Goal: Complete application form: Complete application form

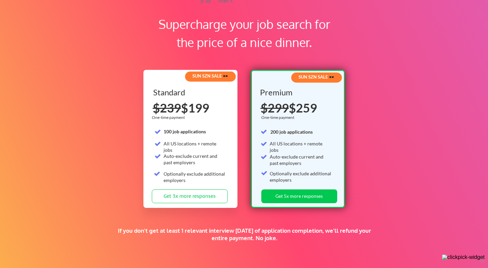
scroll to position [947, 0]
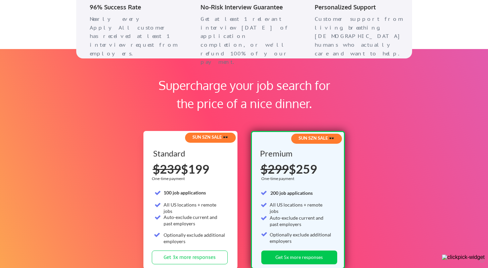
click at [228, 138] on div "SUN SZN SALE 🕶️" at bounding box center [210, 137] width 49 height 6
click at [193, 260] on button "Get 3x more responses" at bounding box center [190, 258] width 76 height 14
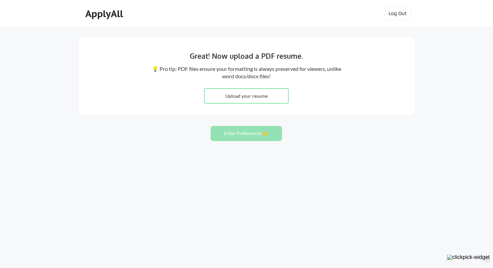
click at [275, 95] on input "file" at bounding box center [247, 96] width 84 height 14
click at [264, 97] on input "file" at bounding box center [247, 96] width 84 height 14
type input "C:\fakepath\[PERSON_NAME] Resume - Marketing and Communications Leader.pdf"
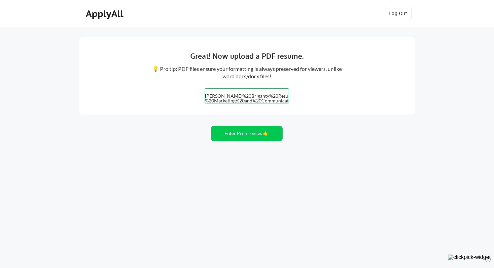
click at [242, 97] on input "file" at bounding box center [247, 96] width 84 height 14
type input "C:\fakepath\[PERSON_NAME] Resume - Marketing and Communications Leader.pdf"
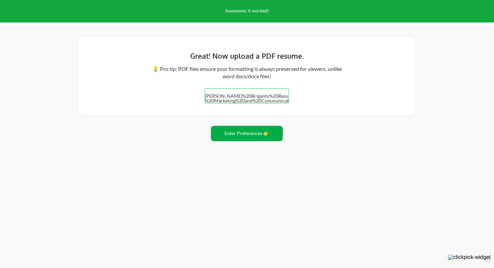
click at [242, 138] on button "Enter Preferences 👉" at bounding box center [247, 133] width 72 height 15
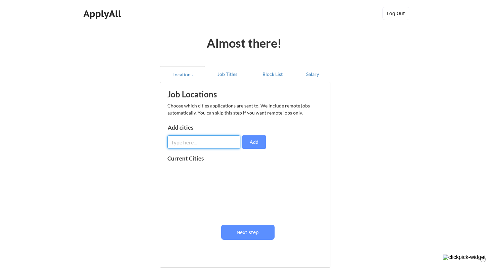
click at [203, 141] on input "input" at bounding box center [203, 141] width 73 height 13
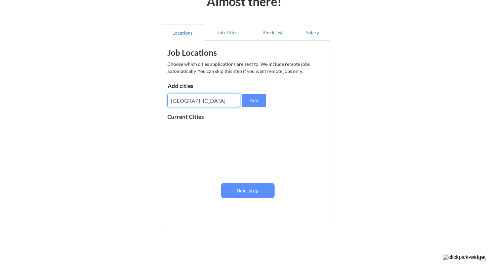
scroll to position [51, 0]
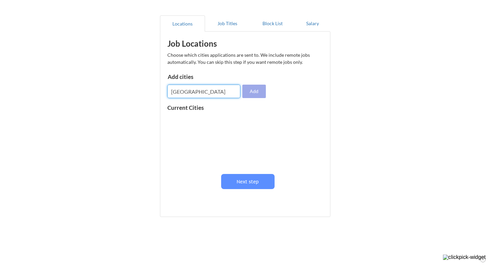
type input "West Palm Beach"
click at [256, 92] on button "Add" at bounding box center [254, 91] width 24 height 13
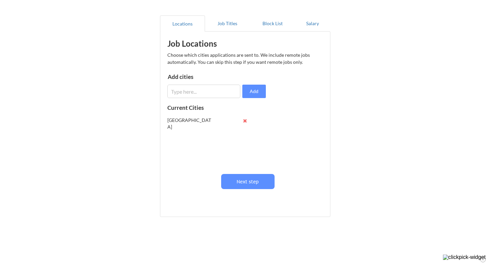
click at [209, 93] on input "input" at bounding box center [203, 91] width 73 height 13
drag, startPoint x: 217, startPoint y: 92, endPoint x: 193, endPoint y: 89, distance: 24.7
click at [193, 89] on input "input" at bounding box center [203, 91] width 73 height 13
type input "Boynton Beach"
click at [253, 87] on button "Add" at bounding box center [254, 91] width 24 height 13
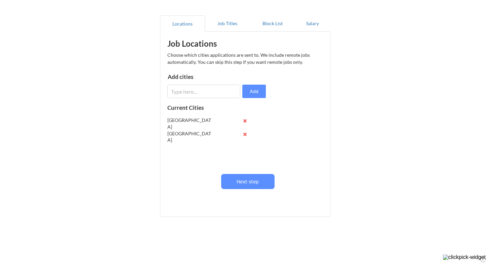
click at [184, 91] on input "input" at bounding box center [203, 91] width 73 height 13
type input "[GEOGRAPHIC_DATA]"
click at [246, 91] on button "Add" at bounding box center [254, 91] width 24 height 13
click at [188, 90] on input "input" at bounding box center [203, 91] width 73 height 13
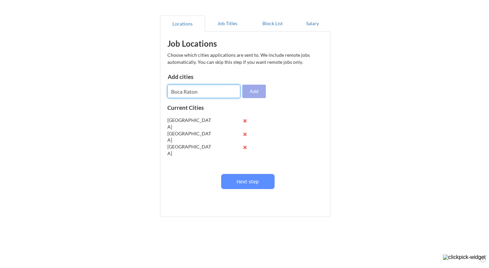
type input "Boca Raton"
click at [257, 95] on button "Add" at bounding box center [254, 91] width 24 height 13
click at [195, 94] on input "input" at bounding box center [203, 91] width 73 height 13
type input "[GEOGRAPHIC_DATA]"
click at [250, 90] on button "Add" at bounding box center [254, 91] width 24 height 13
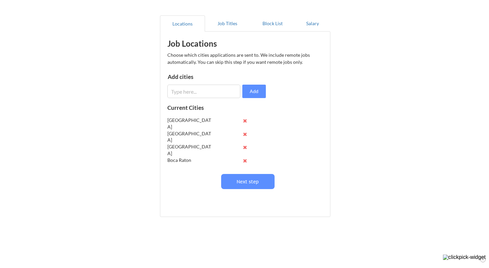
click at [194, 92] on input "input" at bounding box center [203, 91] width 73 height 13
type input "[GEOGRAPHIC_DATA]"
click at [256, 87] on button "Add" at bounding box center [254, 91] width 24 height 13
click at [183, 89] on input "input" at bounding box center [203, 91] width 73 height 13
type input "Jupiter"
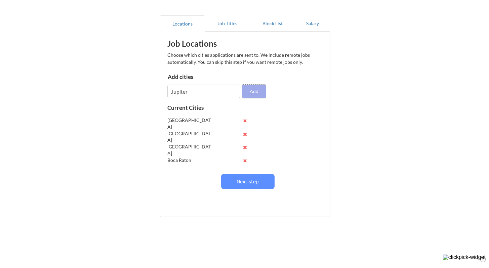
click at [260, 90] on button "Add" at bounding box center [254, 91] width 24 height 13
click at [260, 174] on button "Next step" at bounding box center [247, 181] width 53 height 15
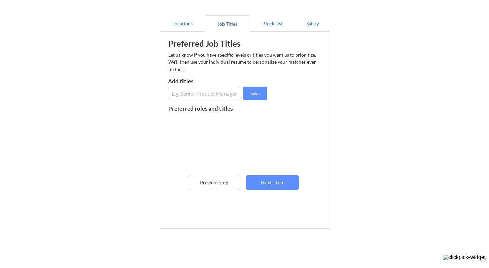
click at [197, 91] on input "input" at bounding box center [204, 93] width 73 height 13
type input "Marketing Director"
click at [253, 92] on button "Save" at bounding box center [255, 93] width 24 height 13
click at [217, 91] on input "input" at bounding box center [204, 93] width 73 height 13
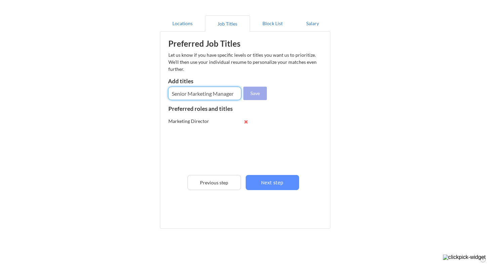
type input "Senior Marketing Manager"
click at [255, 91] on button "Save" at bounding box center [255, 93] width 24 height 13
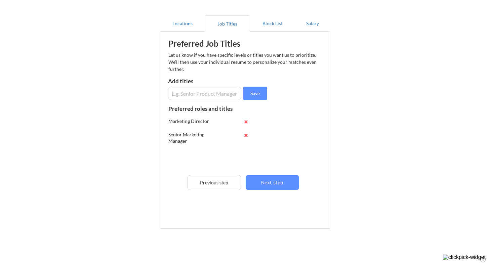
click at [224, 94] on input "input" at bounding box center [204, 93] width 73 height 13
type input "Field Marketing Manager"
click at [261, 91] on button "Save" at bounding box center [255, 93] width 24 height 13
click at [199, 95] on input "input" at bounding box center [204, 93] width 73 height 13
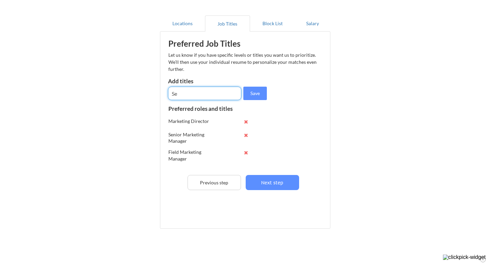
type input "S"
type input "Field Marketing Director"
click at [252, 97] on button "Save" at bounding box center [255, 93] width 24 height 13
click at [229, 94] on input "input" at bounding box center [204, 93] width 73 height 13
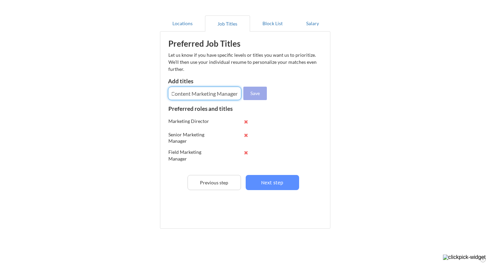
type input "Content Marketing Manager"
click at [258, 94] on button "Save" at bounding box center [255, 93] width 24 height 13
click at [202, 94] on input "input" at bounding box center [204, 93] width 73 height 13
type input "B"
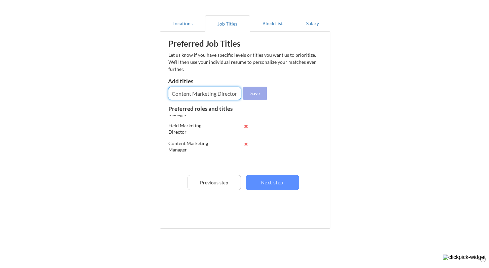
type input "Content Marketing Director"
click at [246, 92] on button "Save" at bounding box center [255, 93] width 24 height 13
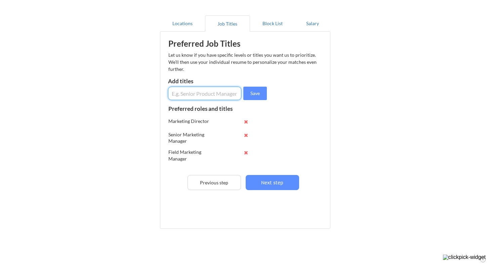
click at [210, 92] on input "input" at bounding box center [204, 93] width 73 height 13
type input "Senior Field Marketing Manager"
click at [257, 94] on button "Save" at bounding box center [255, 93] width 24 height 13
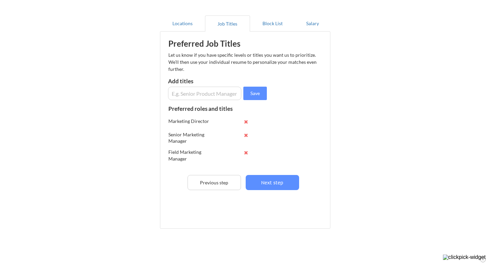
click at [215, 92] on input "input" at bounding box center [204, 93] width 73 height 13
type input "X"
type input "Senior Content Marketing Manager"
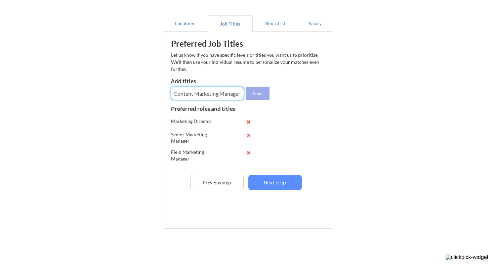
scroll to position [0, 0]
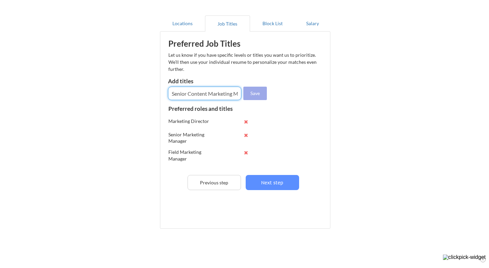
click at [249, 93] on button "Save" at bounding box center [255, 93] width 24 height 13
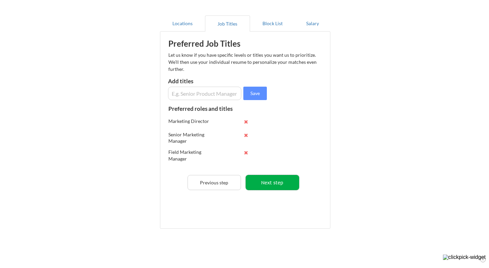
click at [280, 185] on button "Next step" at bounding box center [272, 182] width 53 height 15
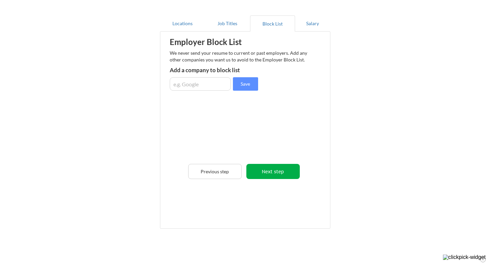
click at [287, 172] on button "Next step" at bounding box center [272, 171] width 53 height 15
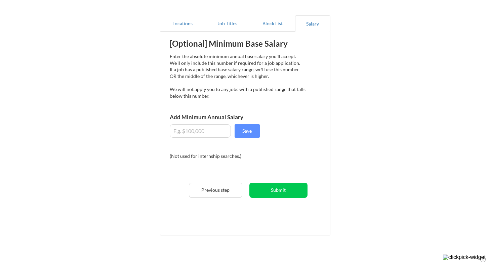
click at [204, 131] on input "input" at bounding box center [200, 130] width 61 height 13
type input "$120,000"
click at [250, 135] on button "Save" at bounding box center [246, 130] width 25 height 13
click at [284, 192] on button "Submit" at bounding box center [278, 190] width 58 height 15
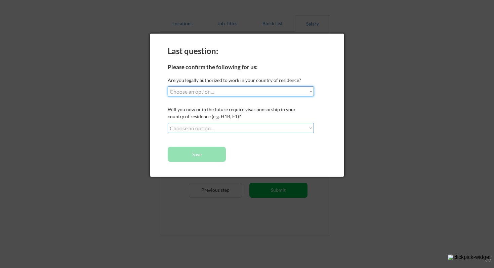
click at [312, 89] on select "Choose an option... Yes, I am a US Citizen Yes, I am a Canadian Citizen Yes, I …" at bounding box center [241, 91] width 146 height 10
select select ""yes__i_am_a_us_citizen""
click at [313, 127] on select "Choose an option... No, I will not need sponsorship Yes, I will need sponsorship" at bounding box center [241, 128] width 146 height 10
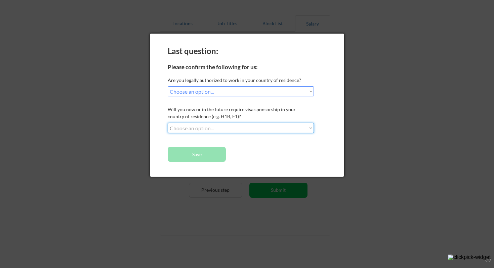
select select ""no__i_will_not_need_sponsorship""
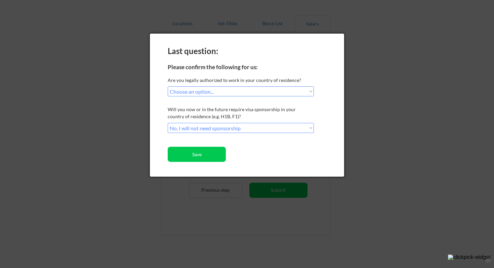
click at [286, 154] on div "Last question: Please confirm the following for us: Are you legally authorized …" at bounding box center [247, 105] width 194 height 143
click at [205, 153] on button "Save" at bounding box center [197, 154] width 58 height 15
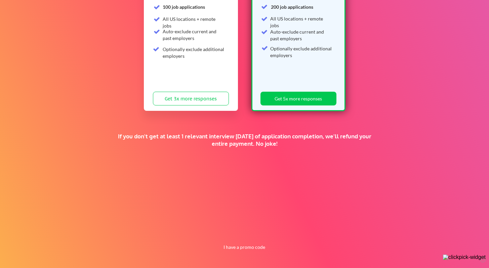
scroll to position [126, 0]
click at [243, 250] on button "I have a promo code" at bounding box center [243, 247] width 49 height 8
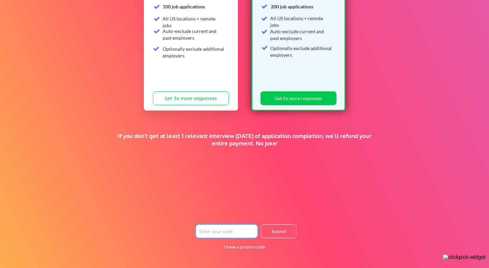
click at [238, 233] on input "input" at bounding box center [226, 231] width 62 height 14
paste input "SCOTTB"
type input "SCOTTB"
click at [289, 228] on button "Submit" at bounding box center [278, 231] width 35 height 14
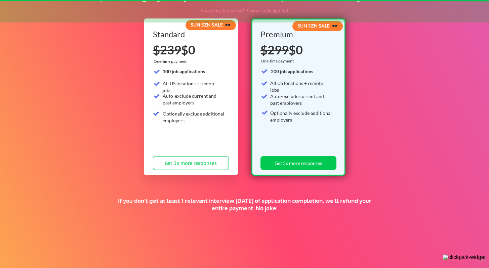
scroll to position [47, 0]
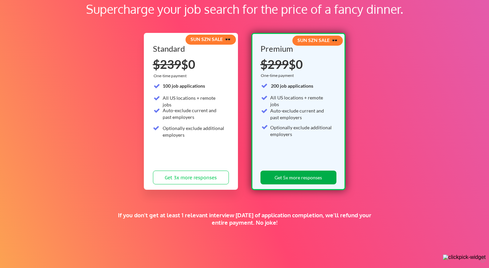
click at [308, 180] on button "Get 5x more responses" at bounding box center [298, 178] width 76 height 14
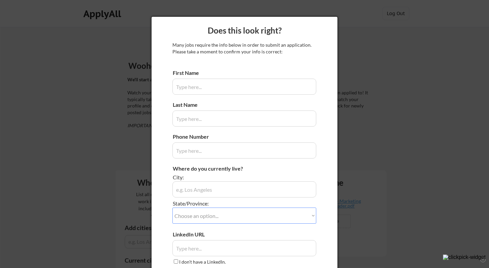
type input "[PERSON_NAME]"
type input "Briganty"
type input "[PHONE_NUMBER]"
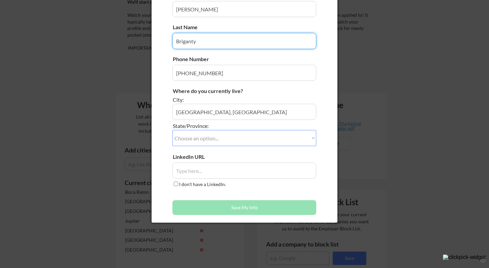
scroll to position [102, 0]
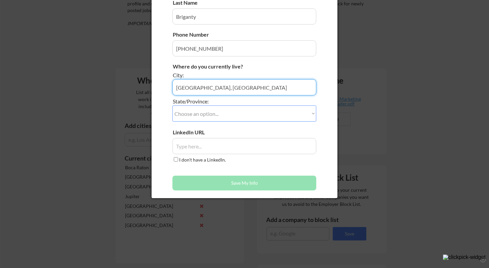
click at [233, 86] on input "input" at bounding box center [244, 87] width 144 height 16
type input "[GEOGRAPHIC_DATA]"
click at [309, 111] on select "Choose an option... Other/Not Applicable [US_STATE] [US_STATE] [GEOGRAPHIC_DATA…" at bounding box center [244, 113] width 144 height 16
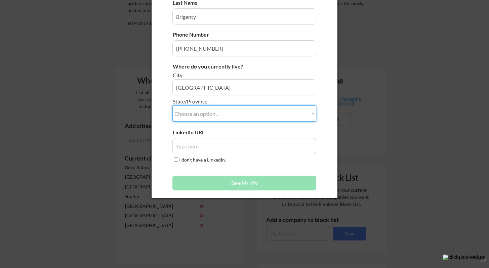
select select ""[US_STATE]""
click at [262, 155] on div "LinkedIn URL I don't have a LinkedIn." at bounding box center [244, 146] width 144 height 35
click at [244, 144] on input "input" at bounding box center [244, 146] width 144 height 16
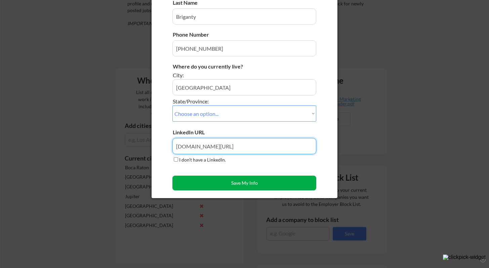
type input "[DOMAIN_NAME][URL]"
click at [236, 181] on button "Save My Info" at bounding box center [244, 183] width 144 height 15
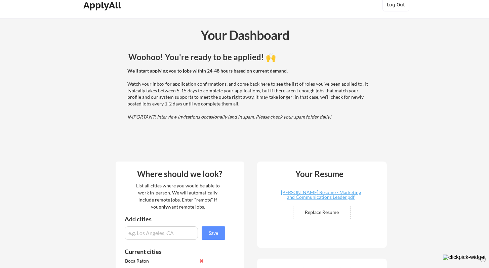
scroll to position [0, 0]
